Goal: Communication & Community: Answer question/provide support

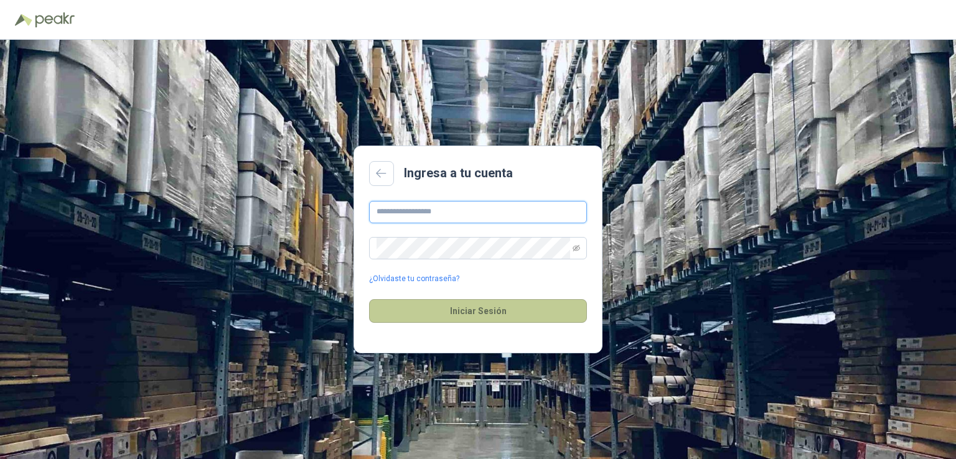
type input "**********"
click at [451, 314] on button "Iniciar Sesión" at bounding box center [478, 311] width 218 height 24
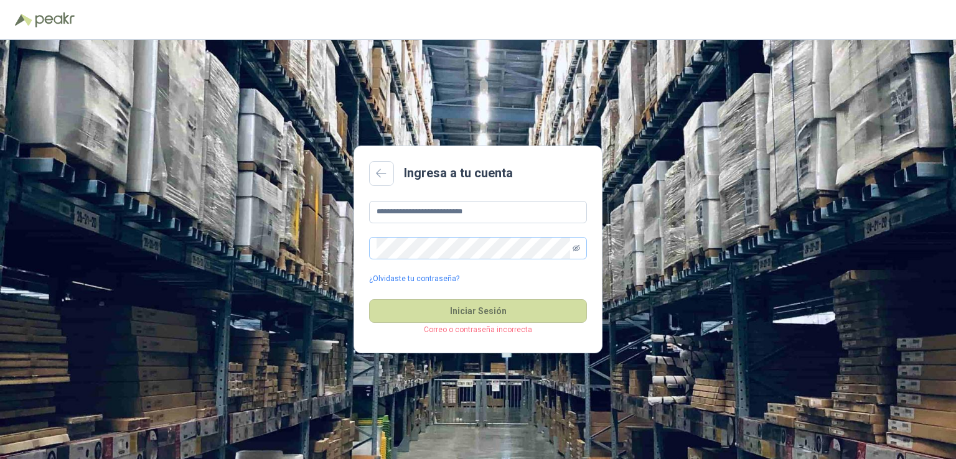
click at [577, 250] on icon "eye-invisible" at bounding box center [576, 248] width 7 height 7
click at [403, 314] on button "Iniciar Sesión" at bounding box center [478, 311] width 218 height 24
click at [523, 317] on button "Iniciar Sesión" at bounding box center [478, 311] width 218 height 24
click at [500, 312] on button "Iniciar Sesión" at bounding box center [478, 311] width 218 height 24
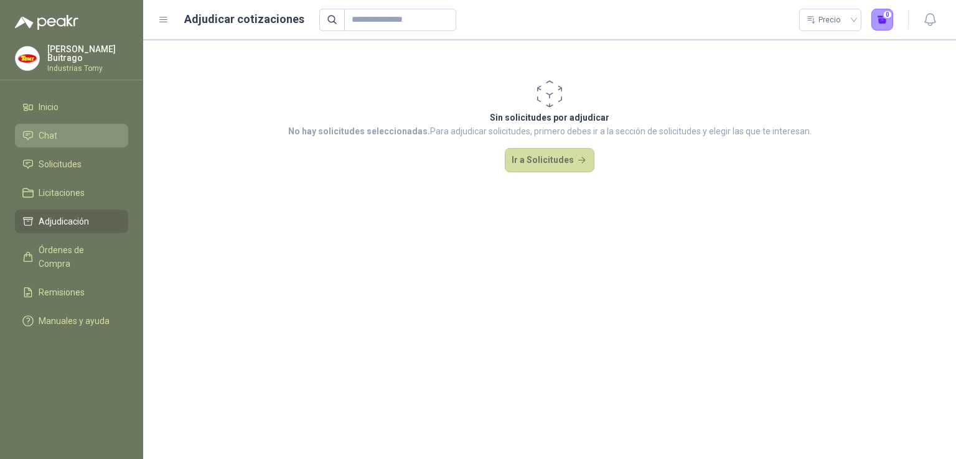
click at [59, 138] on li "Chat" at bounding box center [71, 136] width 98 height 14
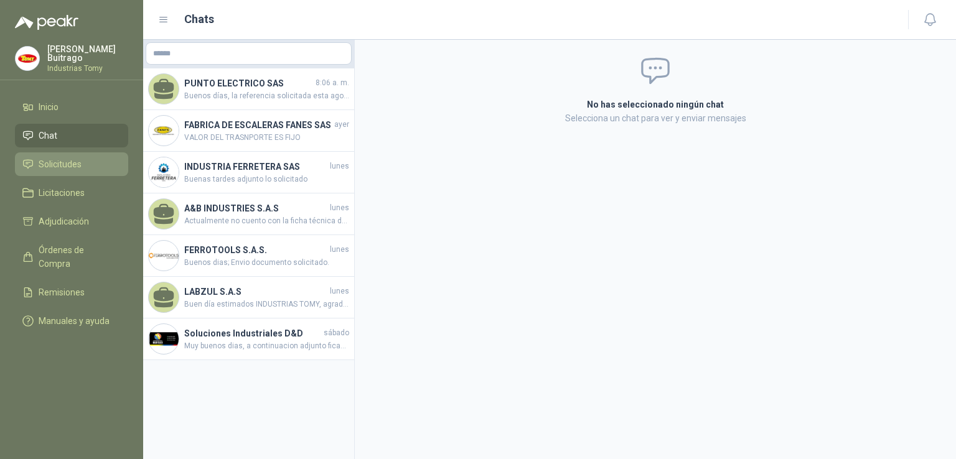
click at [80, 163] on span "Solicitudes" at bounding box center [60, 164] width 43 height 14
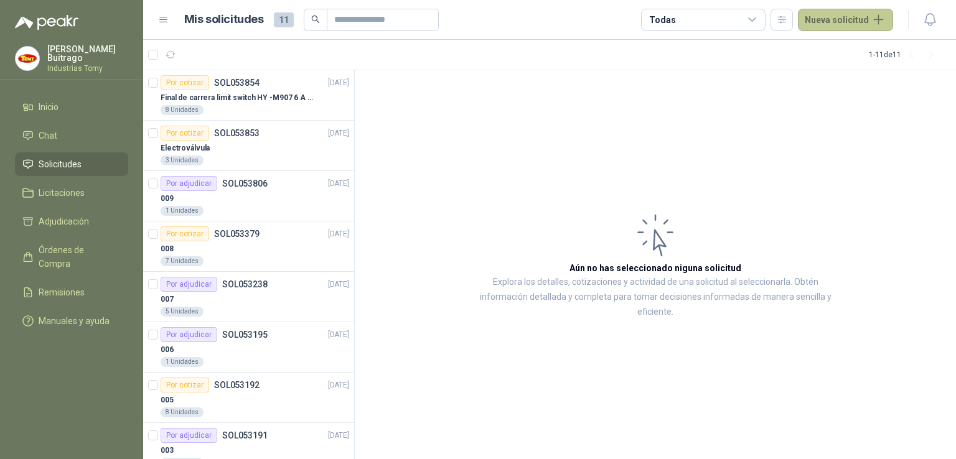
click at [870, 22] on button "Nueva solicitud" at bounding box center [845, 20] width 95 height 22
click at [860, 43] on link "Solicitud" at bounding box center [861, 50] width 106 height 22
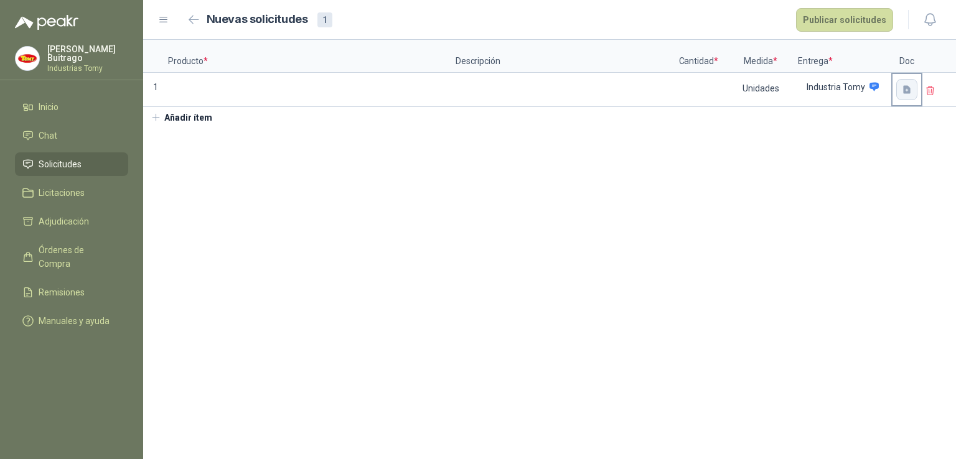
click at [911, 86] on icon "button" at bounding box center [907, 90] width 11 height 11
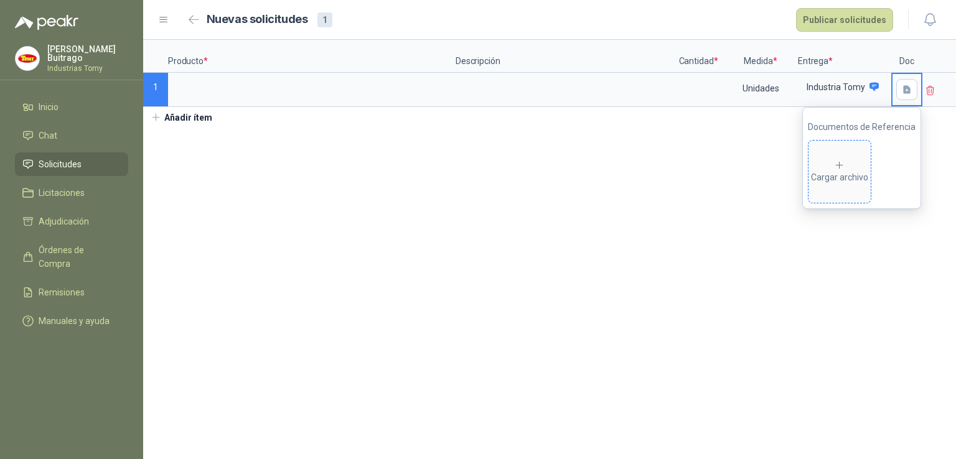
click at [844, 171] on div "Cargar archivo" at bounding box center [839, 172] width 57 height 25
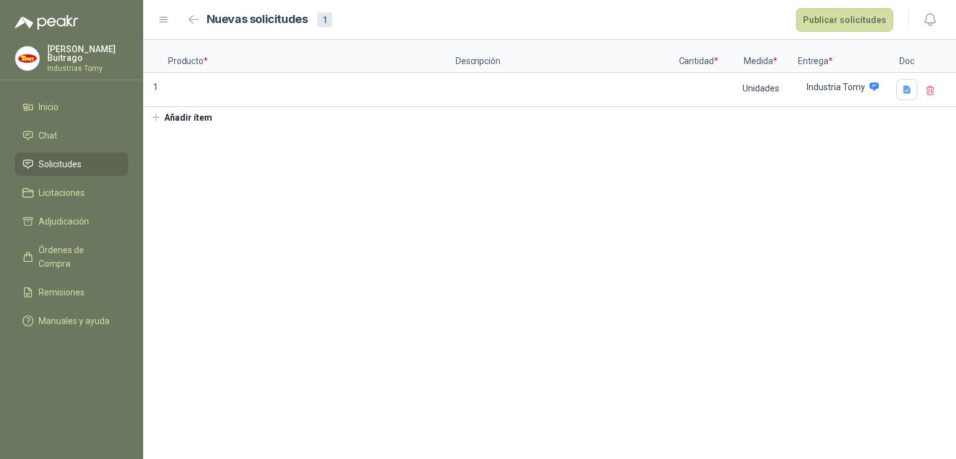
click at [932, 85] on icon at bounding box center [930, 90] width 11 height 11
click at [58, 188] on span "Licitaciones" at bounding box center [62, 193] width 46 height 14
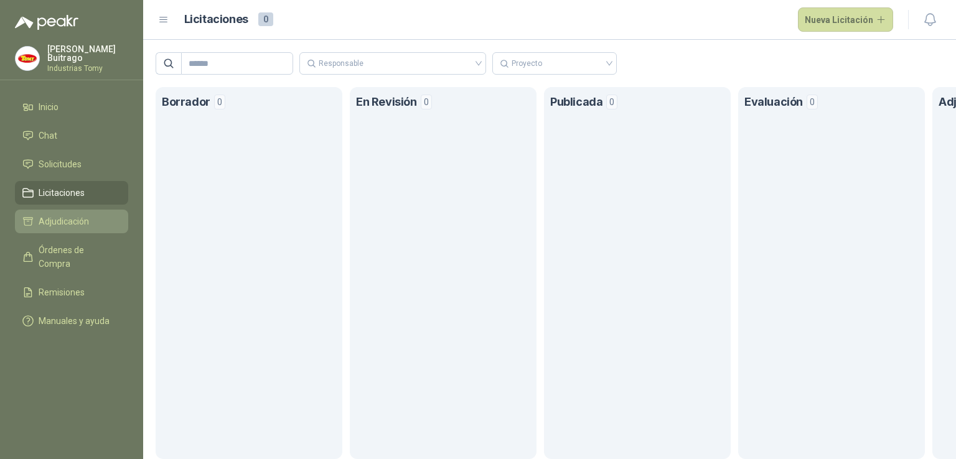
click at [71, 215] on span "Adjudicación" at bounding box center [64, 222] width 50 height 14
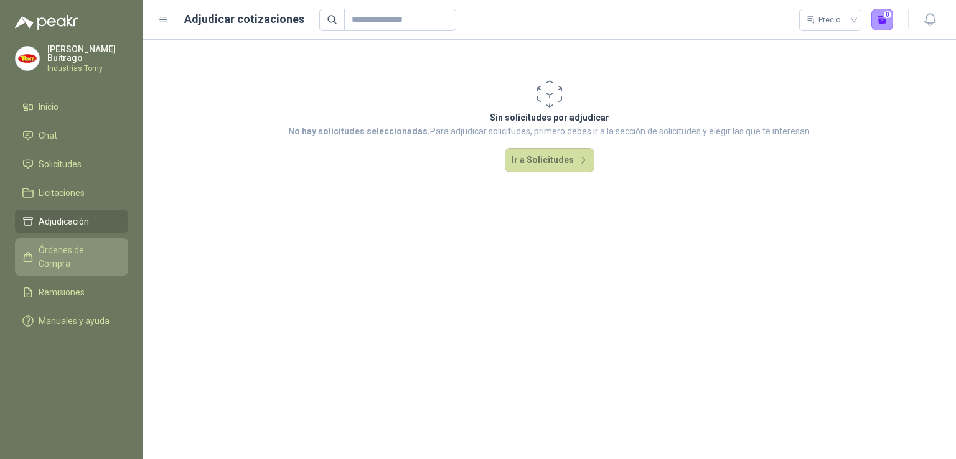
click at [72, 240] on link "Órdenes de Compra" at bounding box center [71, 256] width 113 height 37
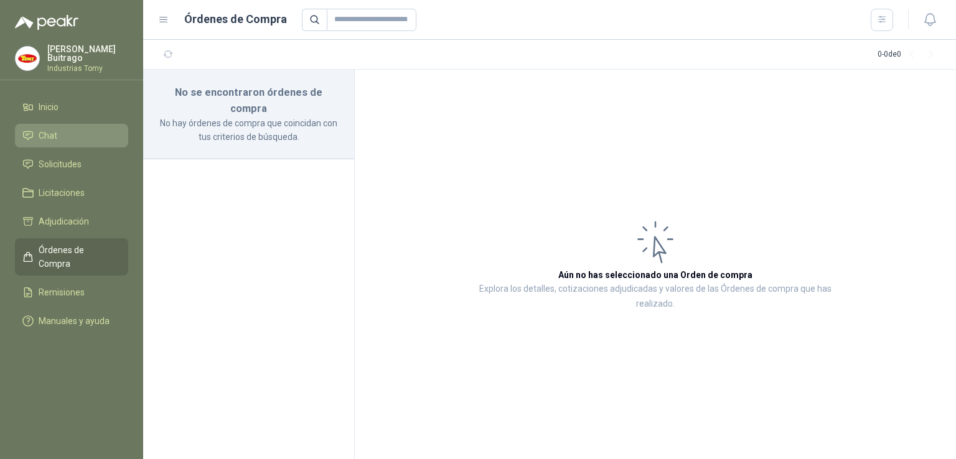
click at [67, 124] on link "Chat" at bounding box center [71, 136] width 113 height 24
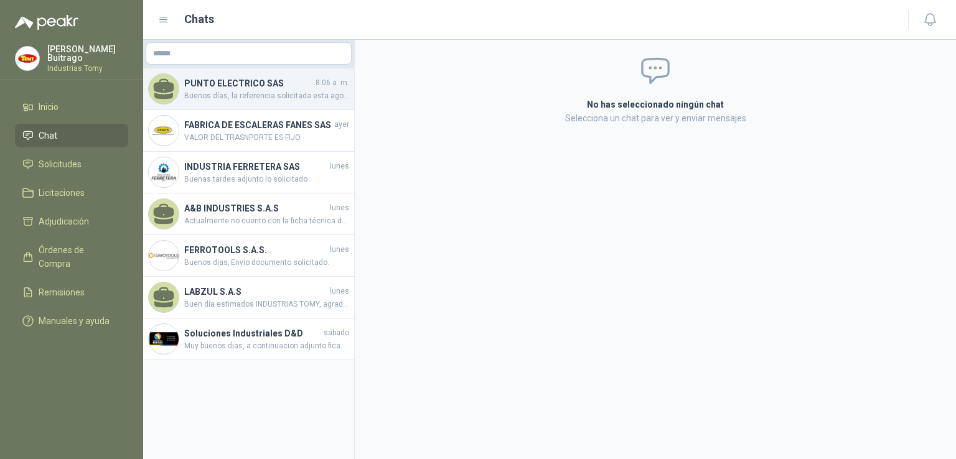
click at [291, 103] on div "PUNTO ELECTRICO SAS 8:06 a. m. Buenos días, la referencia solicitada esta agota…" at bounding box center [248, 89] width 211 height 42
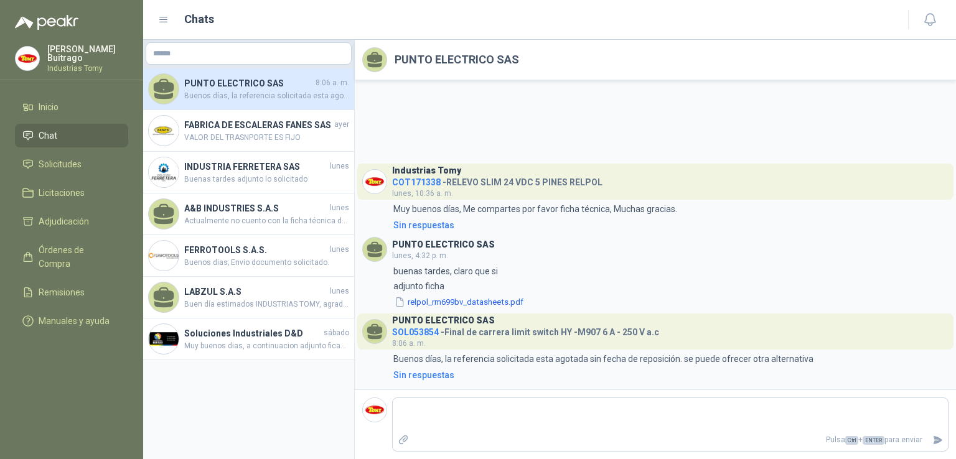
drag, startPoint x: 291, startPoint y: 103, endPoint x: 222, endPoint y: -24, distance: 144.3
